Goal: Task Accomplishment & Management: Complete application form

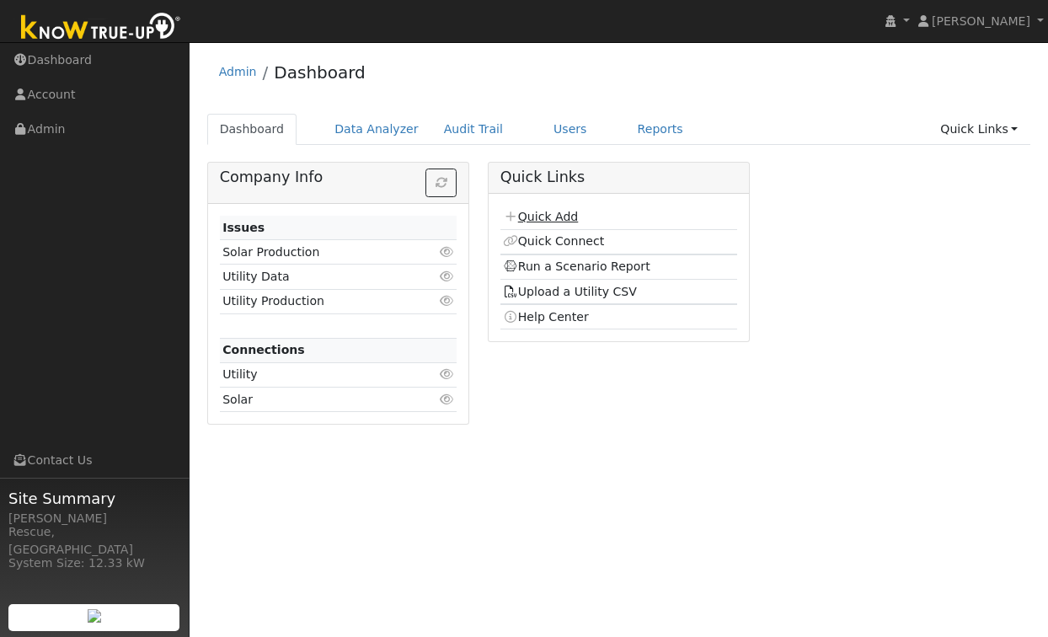
click at [557, 216] on link "Quick Add" at bounding box center [540, 216] width 75 height 13
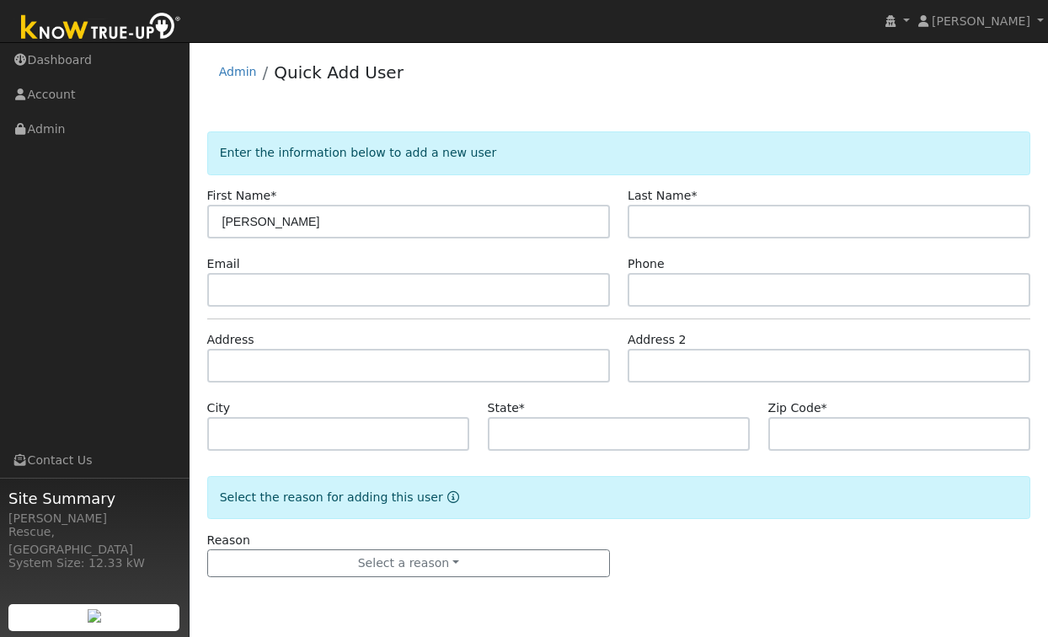
type input "[PERSON_NAME]"
type input "w"
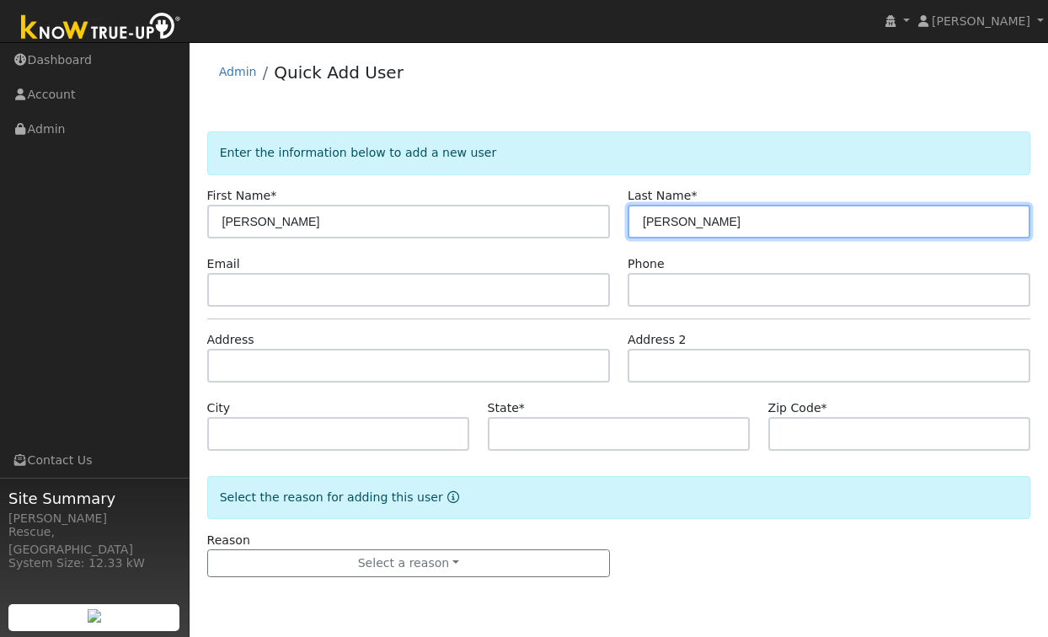
type input "[PERSON_NAME]"
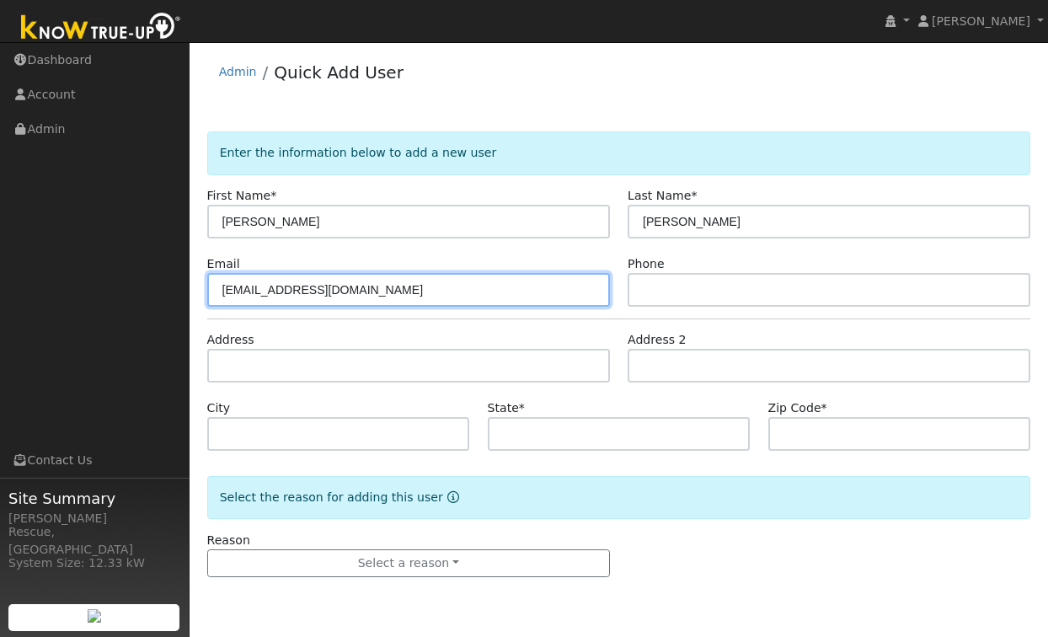
type input "[EMAIL_ADDRESS][DOMAIN_NAME]"
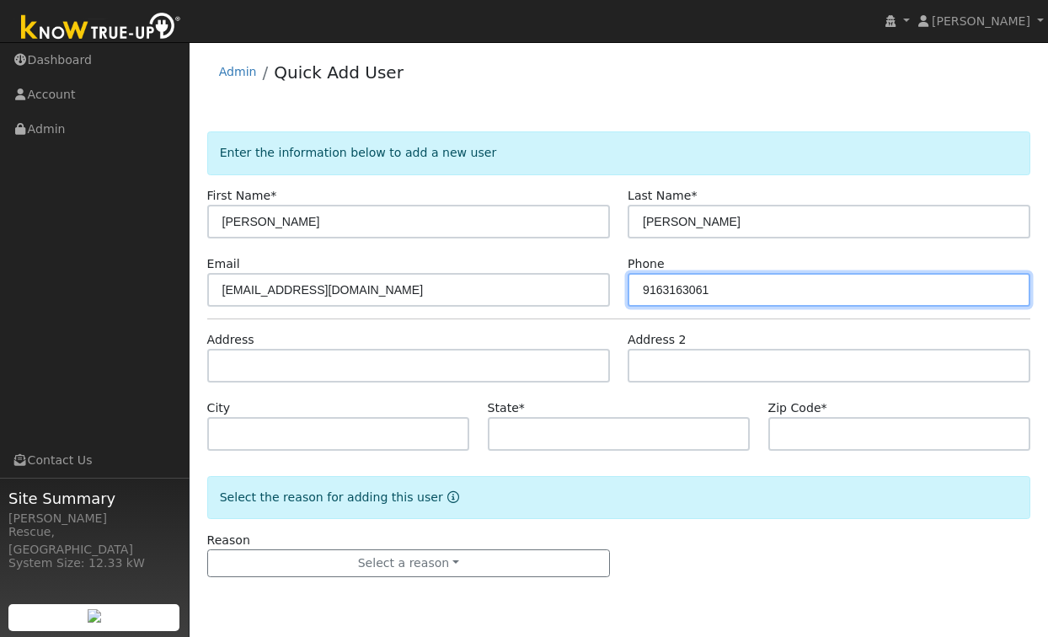
type input "9163163061"
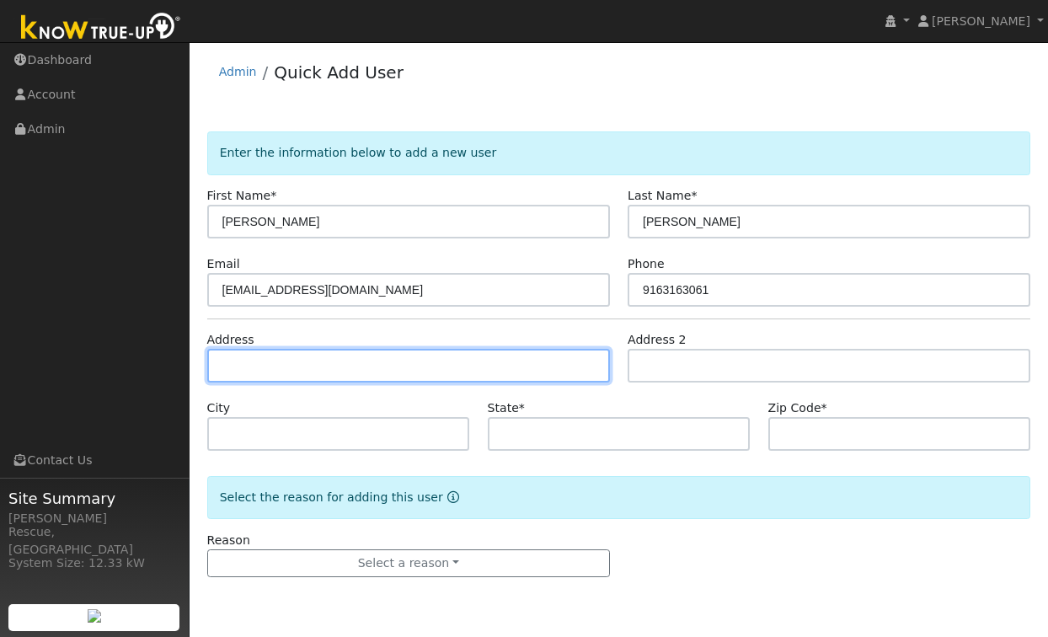
click at [396, 364] on input "text" at bounding box center [408, 366] width 403 height 34
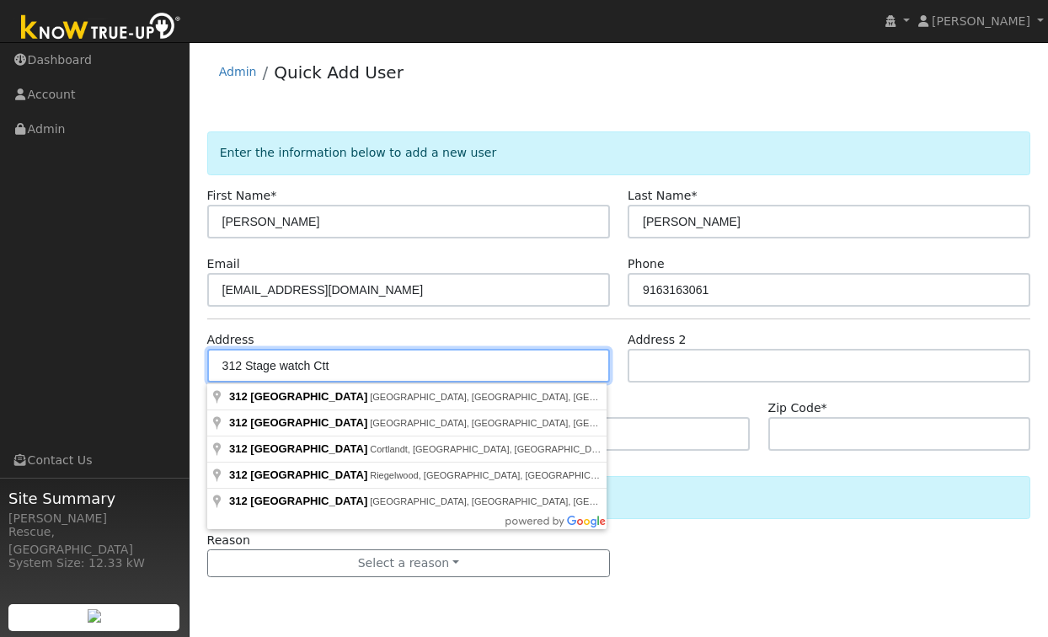
drag, startPoint x: 337, startPoint y: 369, endPoint x: 278, endPoint y: 360, distance: 59.5
click at [278, 360] on input "312 Stage watch Ctt" at bounding box center [408, 366] width 403 height 34
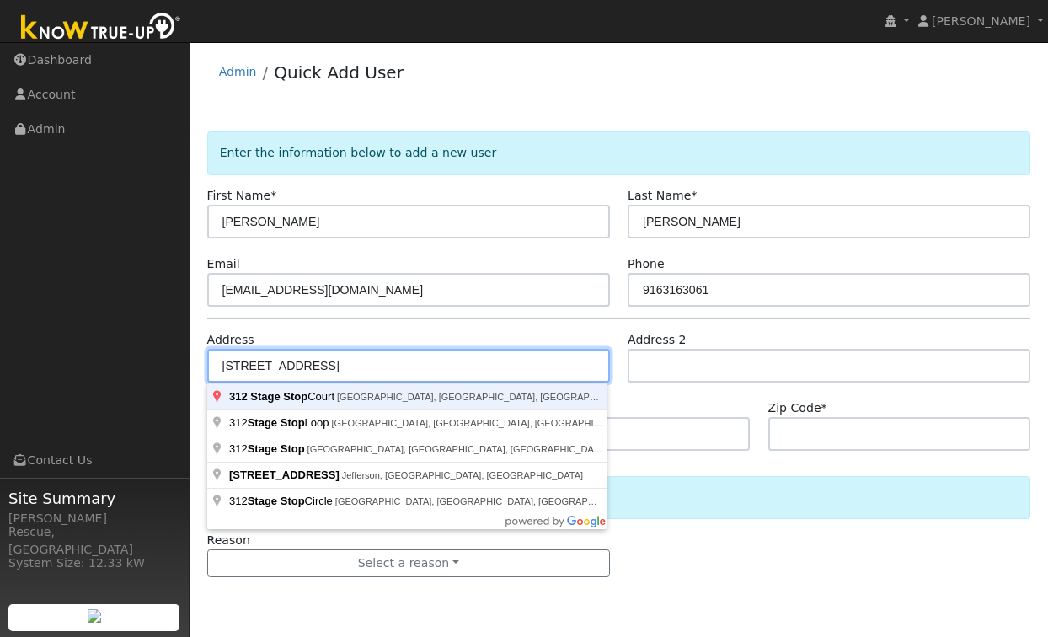
type input "312 Stage Stop Court"
type input "El Dorado Hills"
type input "CA"
type input "95762"
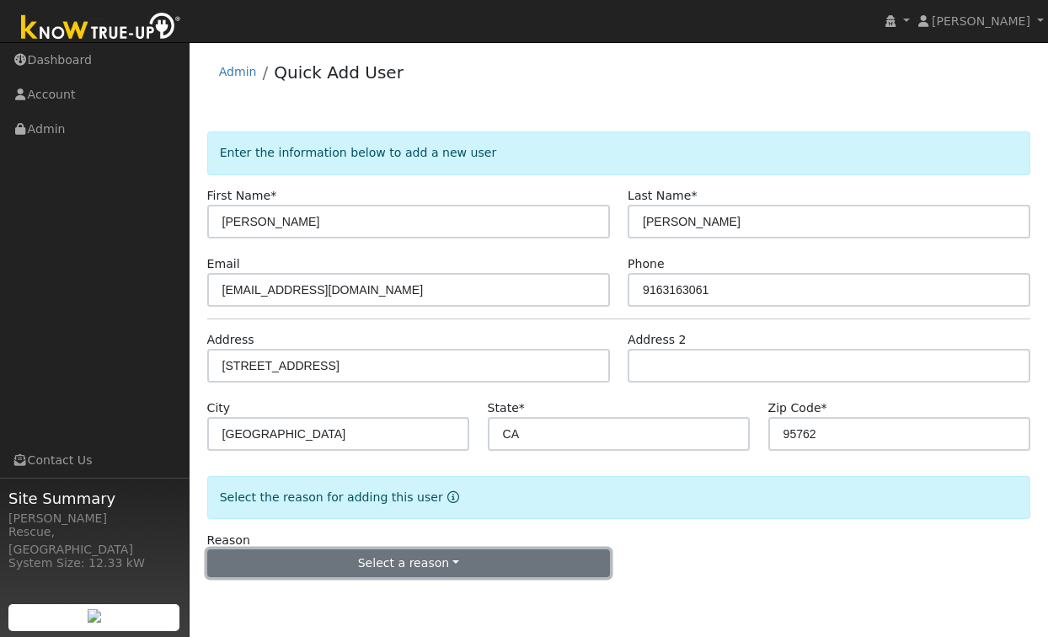
drag, startPoint x: 486, startPoint y: 572, endPoint x: 494, endPoint y: 569, distance: 8.8
click at [486, 572] on button "Select a reason" at bounding box center [408, 563] width 403 height 29
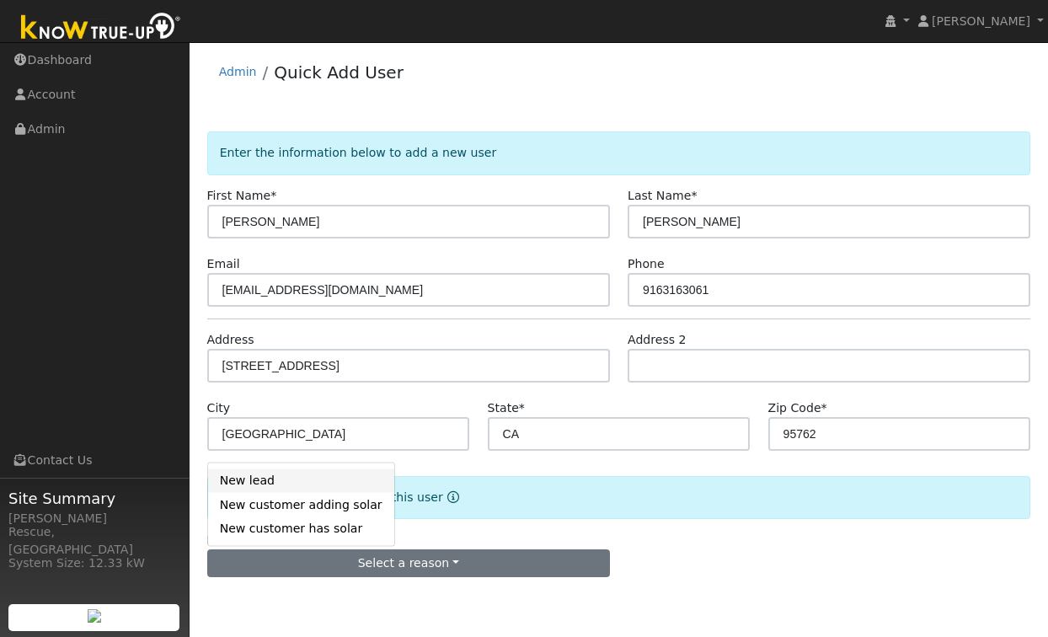
click at [259, 484] on link "New lead" at bounding box center [301, 480] width 186 height 24
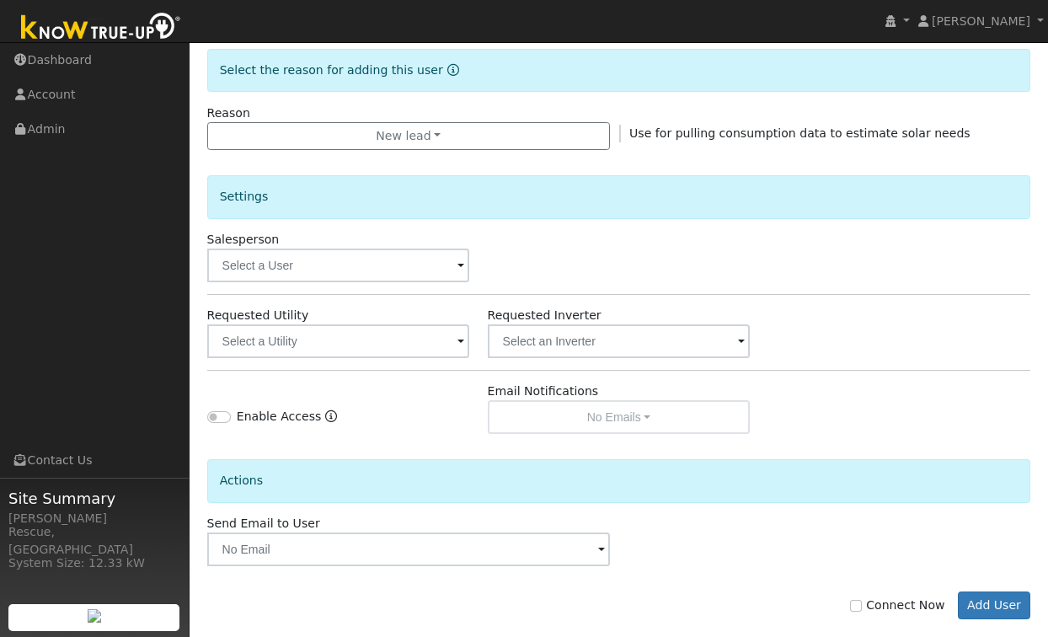
scroll to position [434, 0]
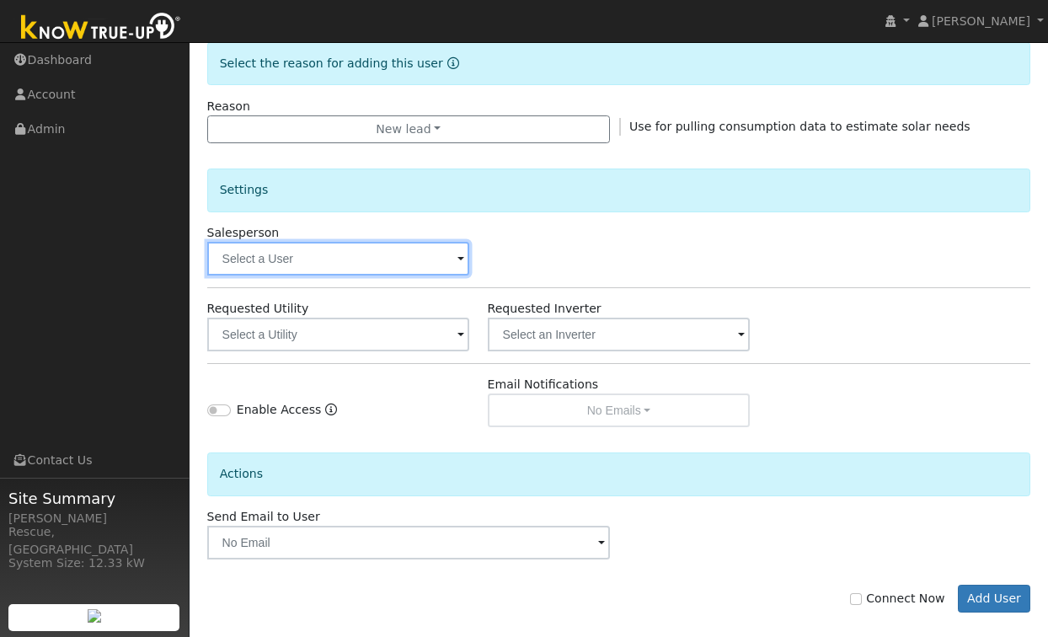
click at [418, 263] on input "text" at bounding box center [338, 259] width 263 height 34
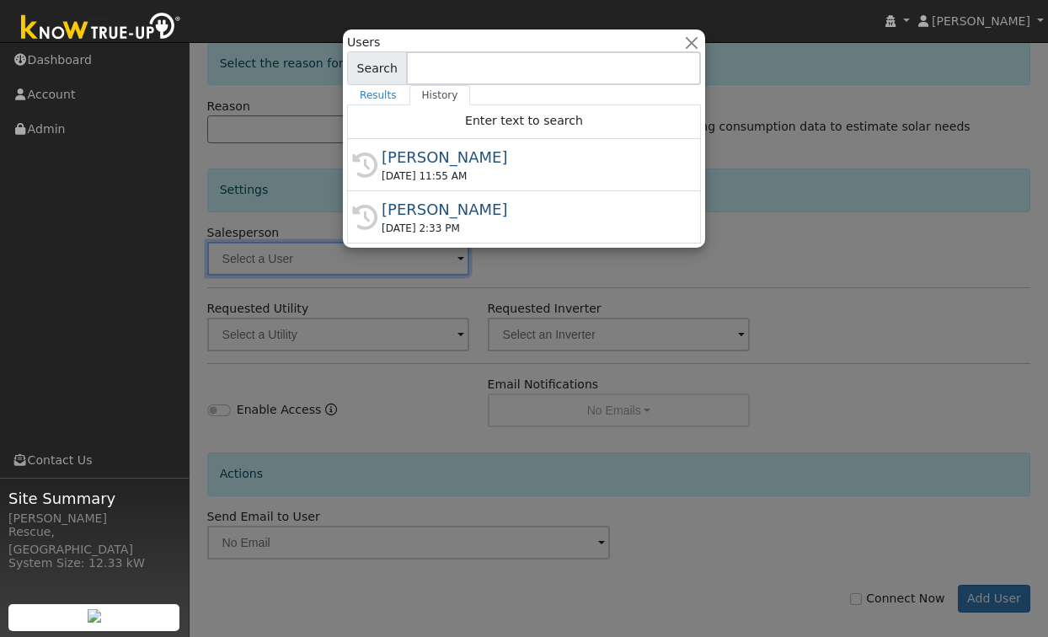
drag, startPoint x: 518, startPoint y: 147, endPoint x: 505, endPoint y: 156, distance: 15.2
click at [518, 147] on div "[PERSON_NAME]" at bounding box center [531, 157] width 300 height 23
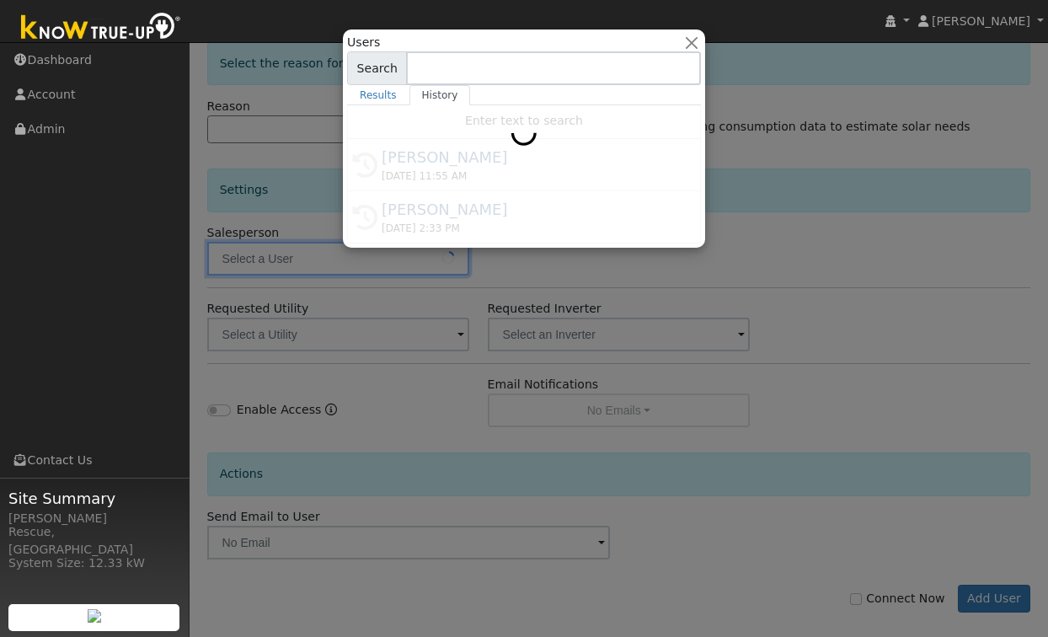
type input "[PERSON_NAME]"
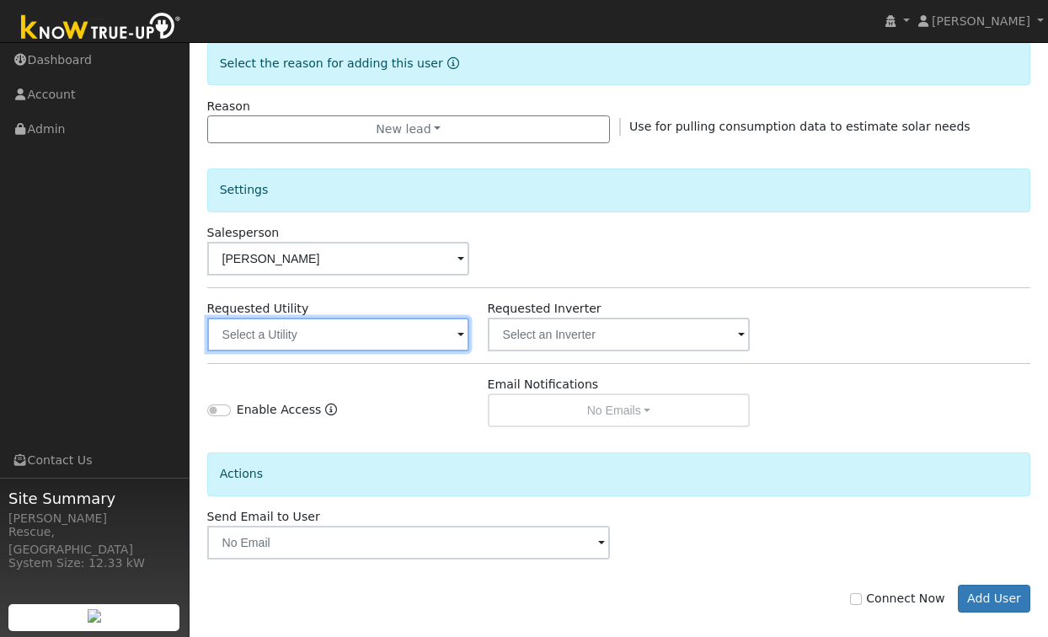
click at [368, 334] on input "text" at bounding box center [338, 334] width 263 height 34
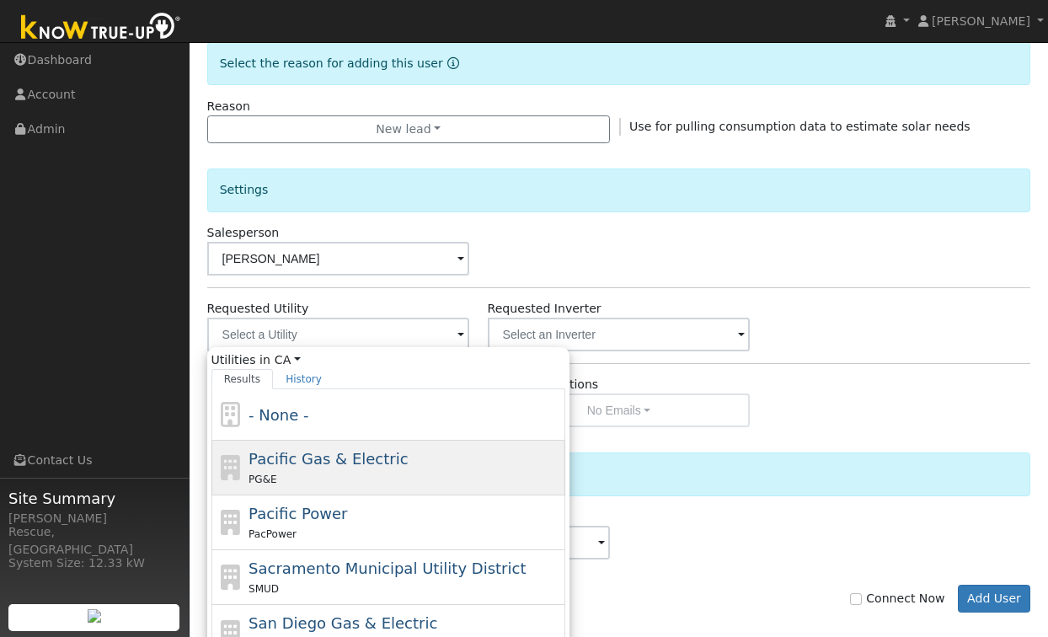
click at [427, 473] on div "PG&E" at bounding box center [404, 479] width 312 height 18
type input "Pacific Gas & Electric"
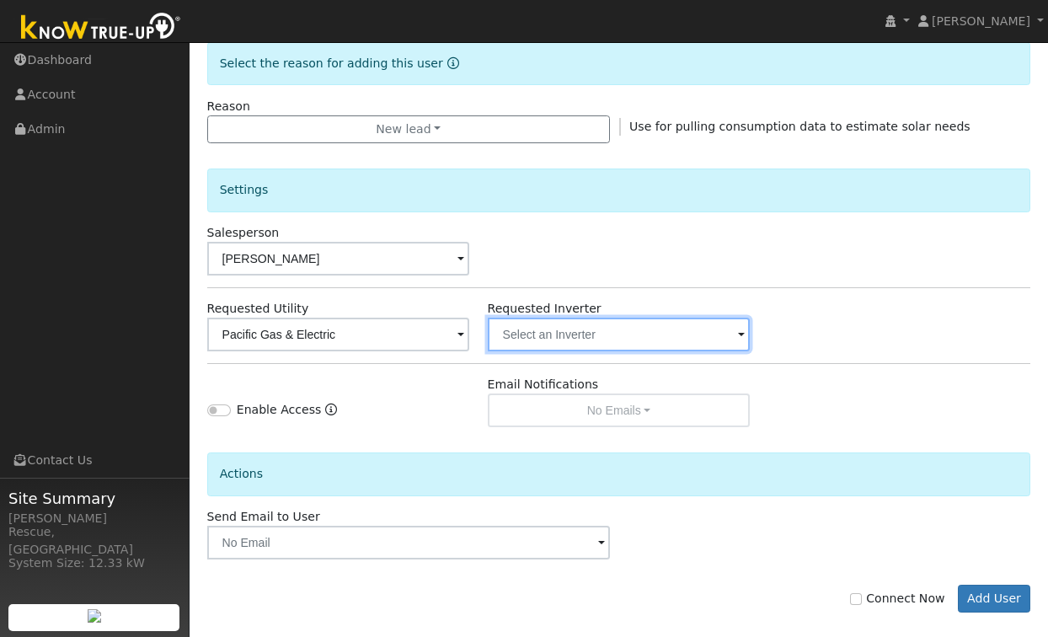
click at [470, 344] on input "text" at bounding box center [338, 334] width 263 height 34
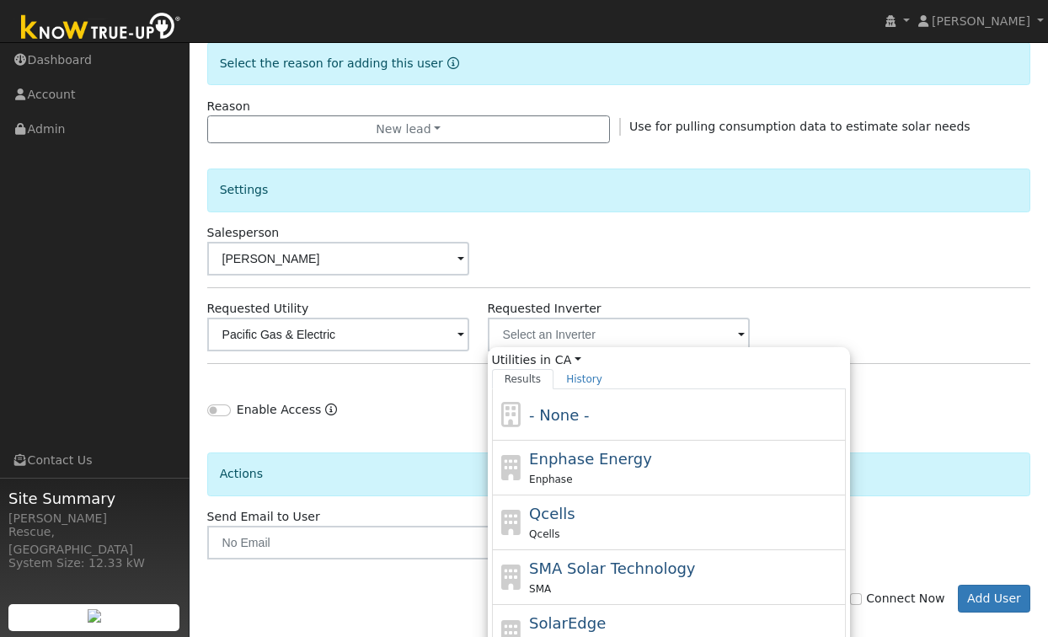
drag, startPoint x: 625, startPoint y: 417, endPoint x: 616, endPoint y: 419, distance: 8.8
click at [625, 417] on div "- None -" at bounding box center [685, 414] width 312 height 23
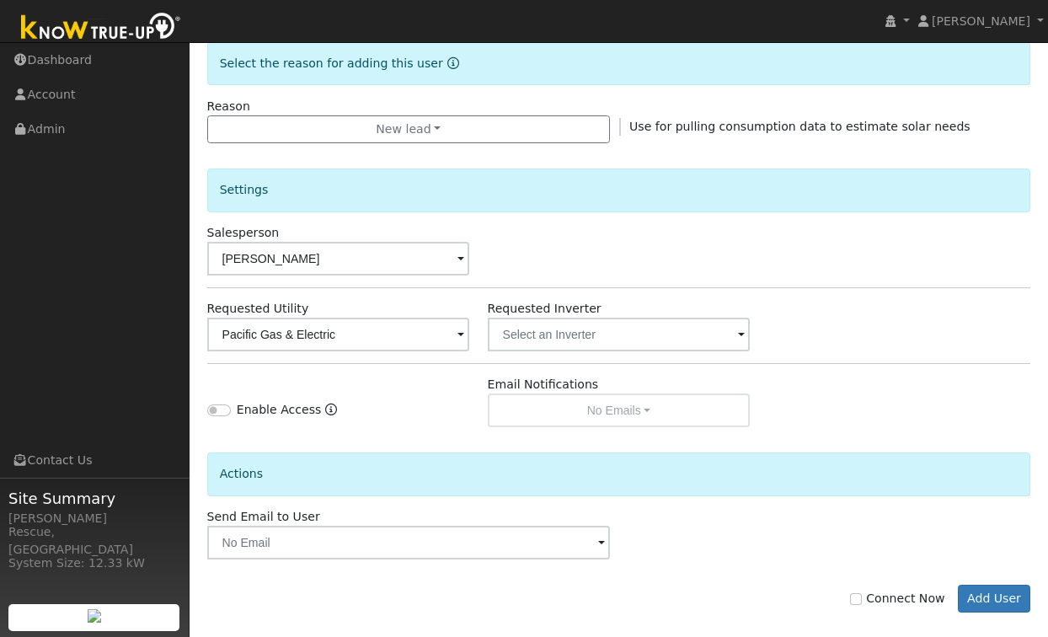
click at [493, 523] on div "Send Email to User Delete Email Template Are you sure you want to delete ? Canc…" at bounding box center [408, 533] width 421 height 51
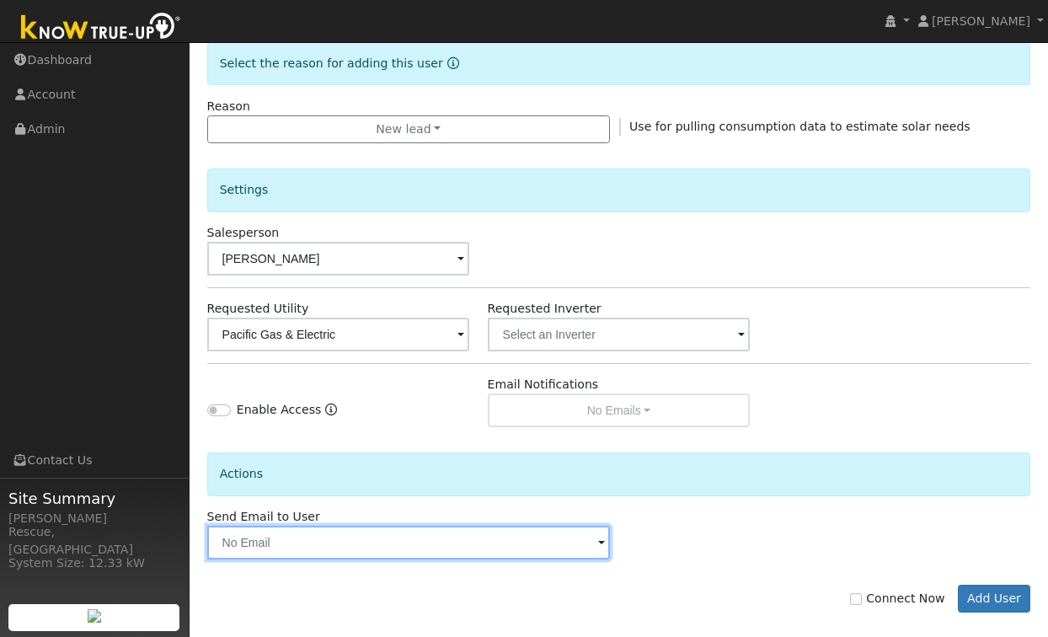
click at [498, 547] on input "text" at bounding box center [408, 542] width 403 height 34
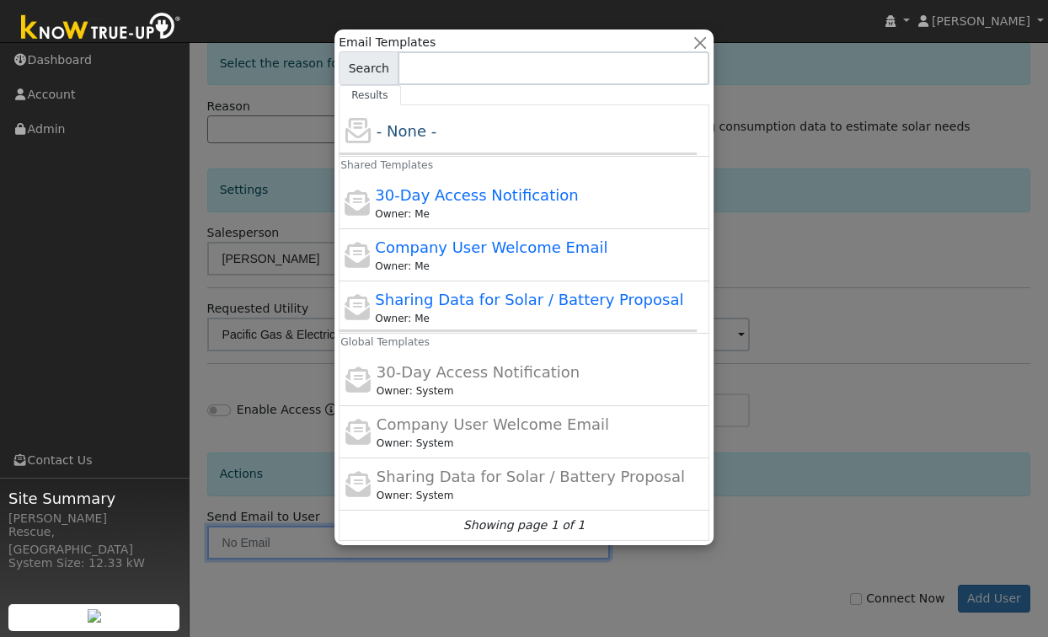
click at [566, 312] on div "Owner: Me" at bounding box center [532, 318] width 314 height 15
type input "Sharing Data for Solar / Battery Proposal"
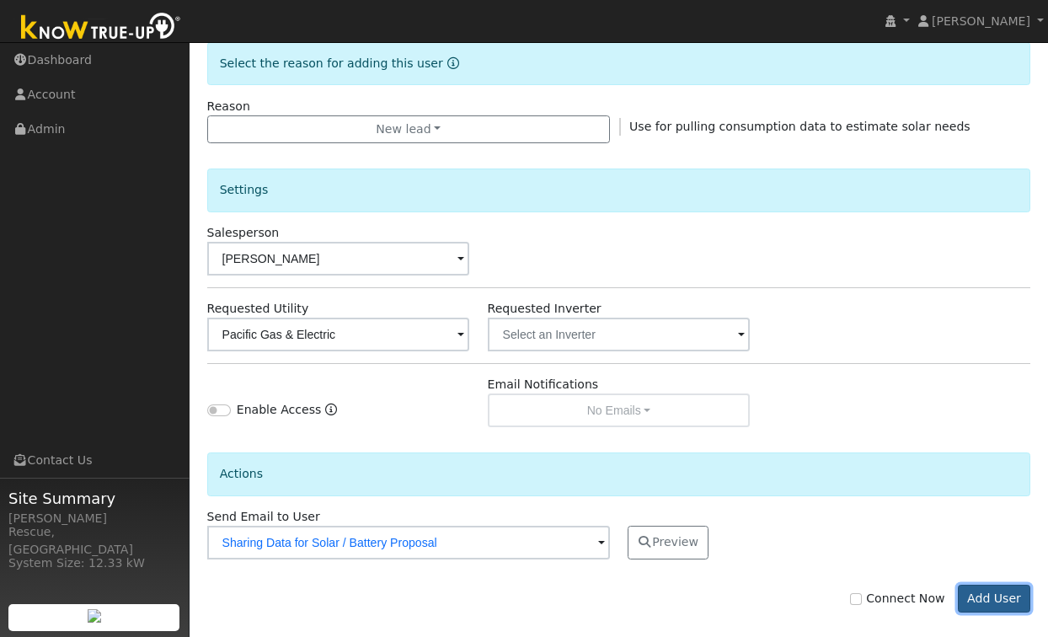
click at [988, 595] on button "Add User" at bounding box center [993, 598] width 73 height 29
